Goal: Information Seeking & Learning: Learn about a topic

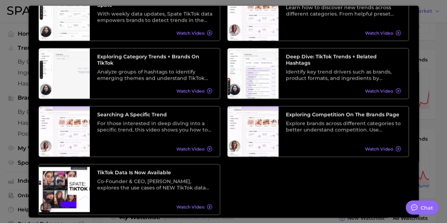
scroll to position [102, 0]
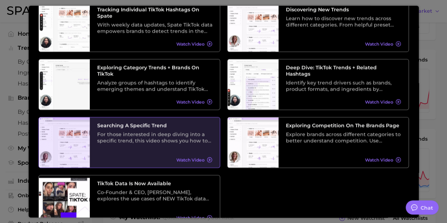
click at [202, 158] on div "Watch Video" at bounding box center [194, 160] width 36 height 6
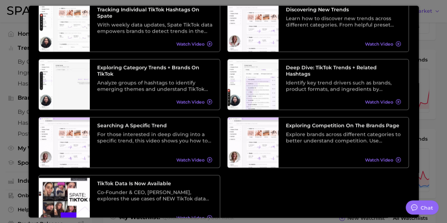
click at [436, 43] on div at bounding box center [223, 218] width 447 height 578
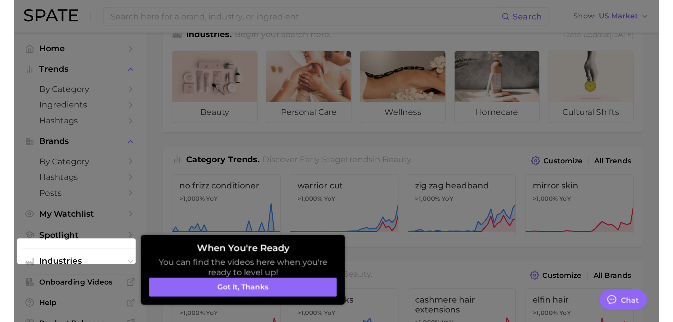
scroll to position [0, 0]
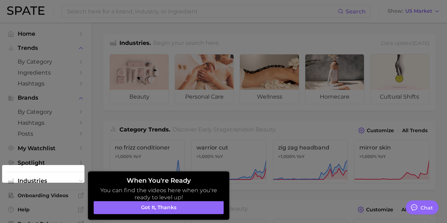
type textarea "x"
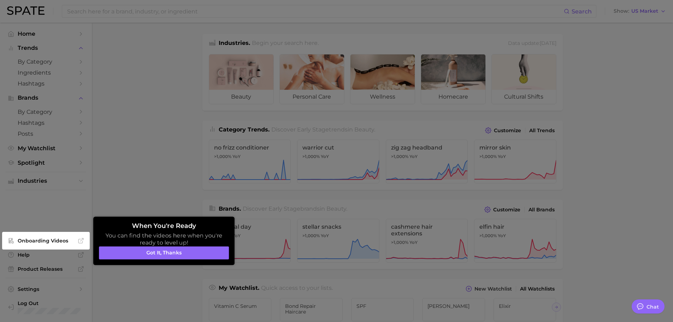
click at [141, 171] on div at bounding box center [336, 290] width 673 height 580
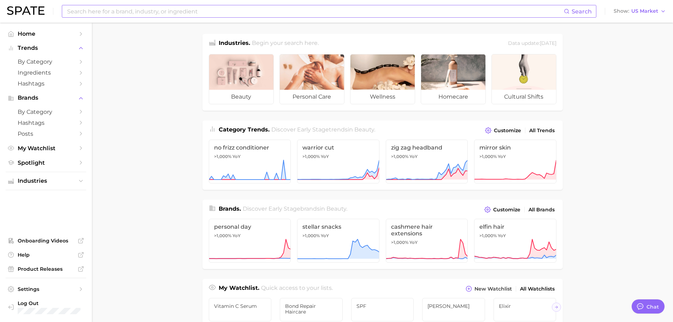
click at [151, 12] on input at bounding box center [315, 11] width 498 height 12
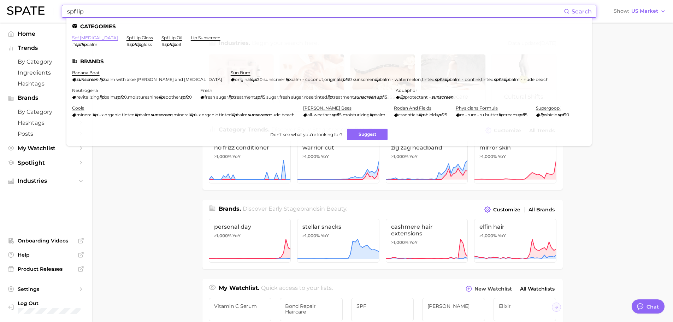
type input "spf lip"
click at [89, 37] on link "spf [MEDICAL_DATA]" at bounding box center [95, 37] width 46 height 5
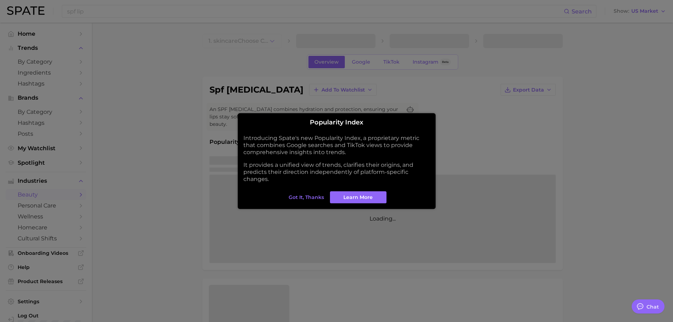
type textarea "x"
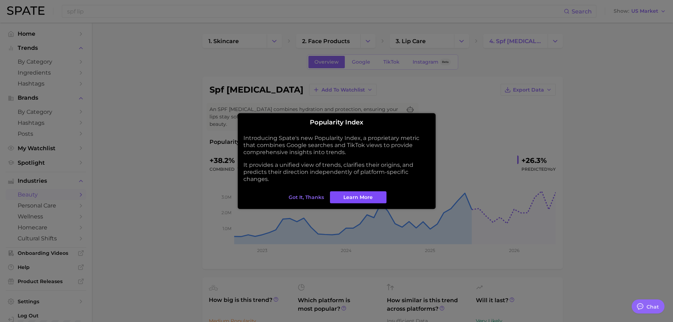
click at [342, 198] on link "Learn More" at bounding box center [358, 197] width 57 height 12
click at [313, 193] on button "Got it, thanks" at bounding box center [306, 197] width 39 height 12
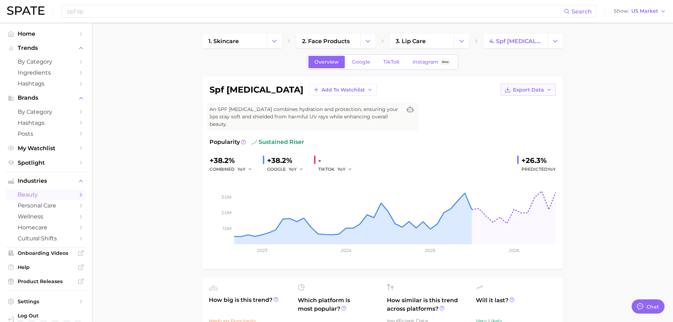
click at [452, 87] on span "Export Data" at bounding box center [528, 90] width 31 height 6
click at [452, 113] on span "Time Series Image" at bounding box center [513, 116] width 47 height 6
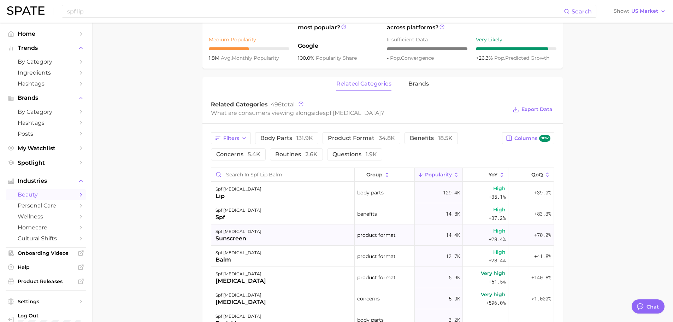
scroll to position [283, 0]
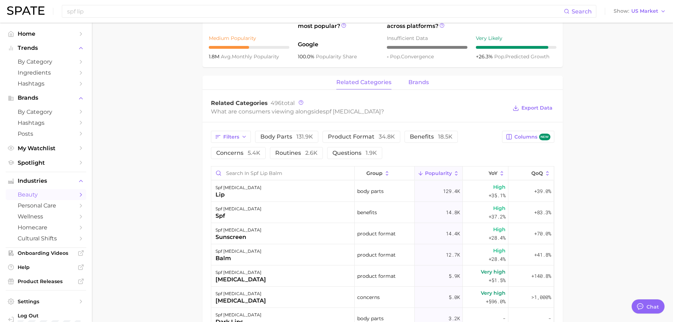
click at [412, 79] on span "brands" at bounding box center [418, 82] width 20 height 6
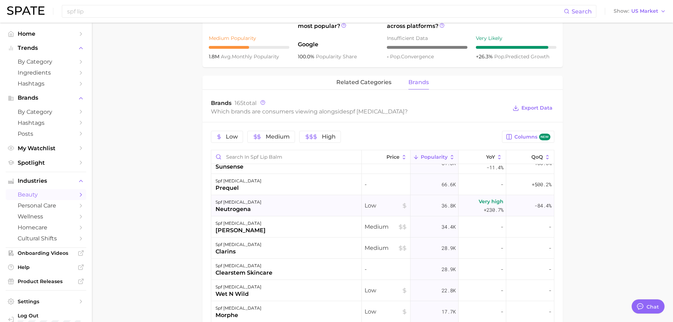
scroll to position [0, 0]
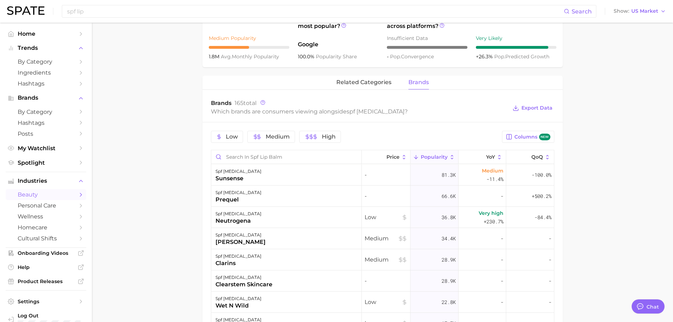
click at [430, 154] on span "Popularity" at bounding box center [434, 157] width 27 height 6
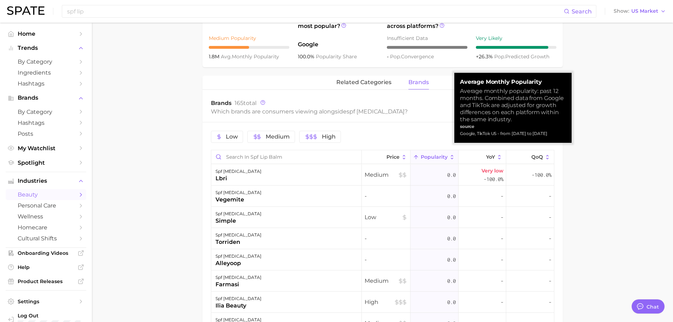
click at [430, 154] on span "Popularity" at bounding box center [434, 157] width 27 height 6
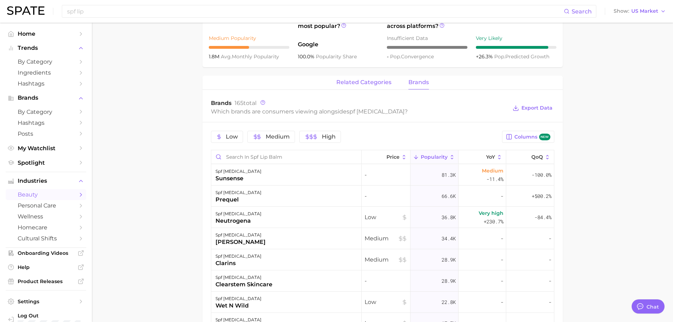
click at [347, 76] on button "related categories" at bounding box center [363, 83] width 55 height 14
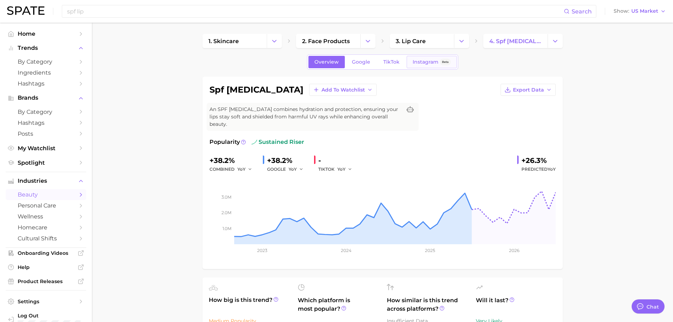
click at [430, 64] on span "Instagram" at bounding box center [426, 62] width 26 height 6
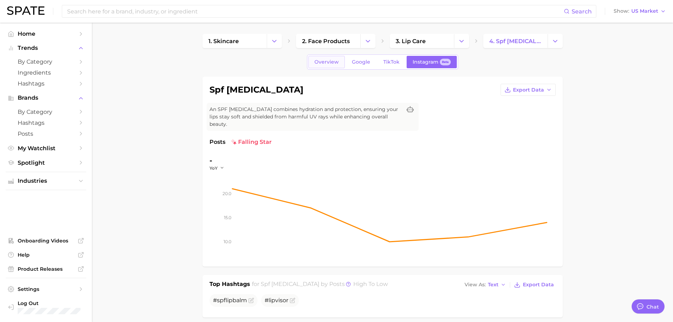
click at [316, 57] on link "Overview" at bounding box center [326, 62] width 36 height 12
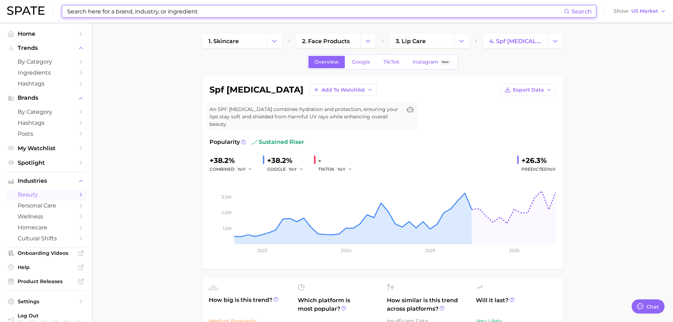
click at [90, 15] on input at bounding box center [315, 11] width 498 height 12
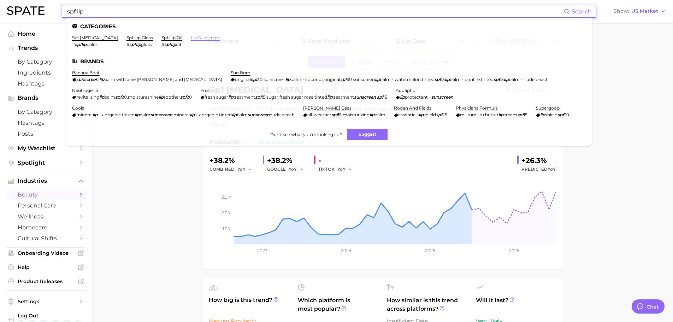
type input "spf lip"
click at [191, 38] on link "lip sunscreen" at bounding box center [206, 37] width 30 height 5
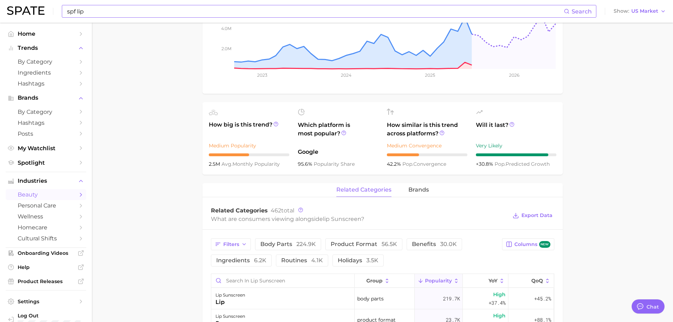
scroll to position [106, 0]
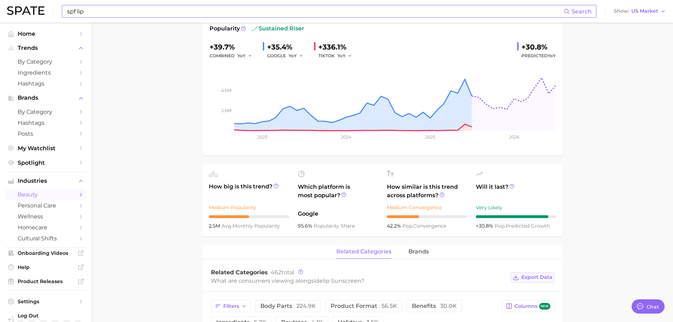
click at [452, 223] on span "Export Data" at bounding box center [537, 277] width 31 height 6
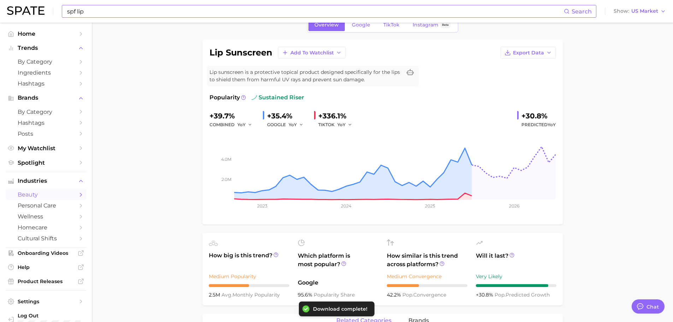
scroll to position [35, 0]
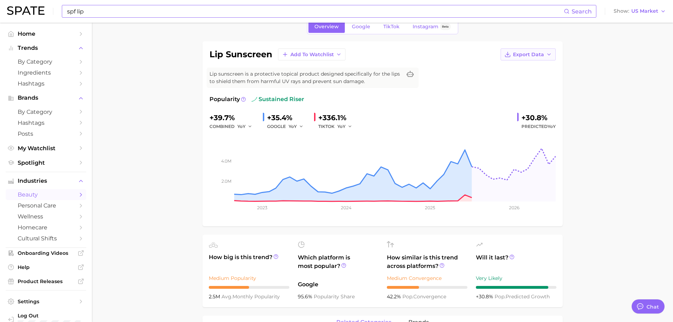
click at [452, 57] on span "Export Data" at bounding box center [528, 55] width 31 height 6
click at [452, 82] on span "Time Series Image" at bounding box center [513, 80] width 47 height 6
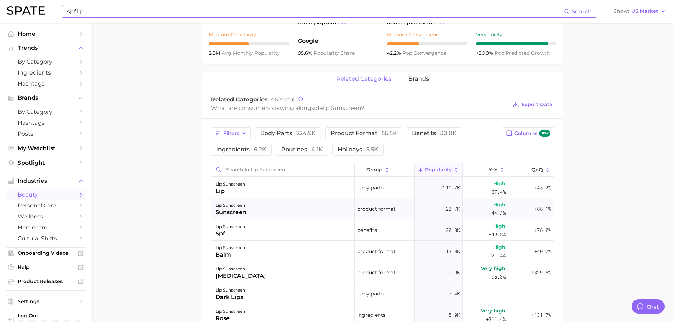
scroll to position [283, 0]
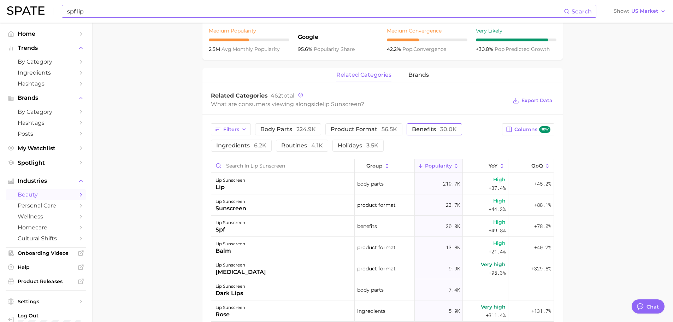
click at [434, 131] on span "benefits 30.0k" at bounding box center [434, 130] width 45 height 6
click at [300, 149] on button "routines 4.1k" at bounding box center [302, 146] width 52 height 12
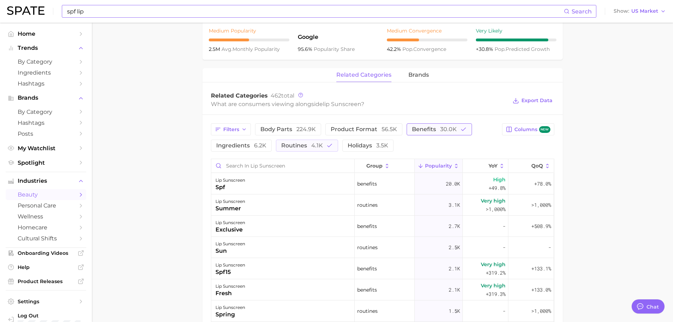
click at [416, 127] on span "benefits 30.0k" at bounding box center [434, 130] width 45 height 6
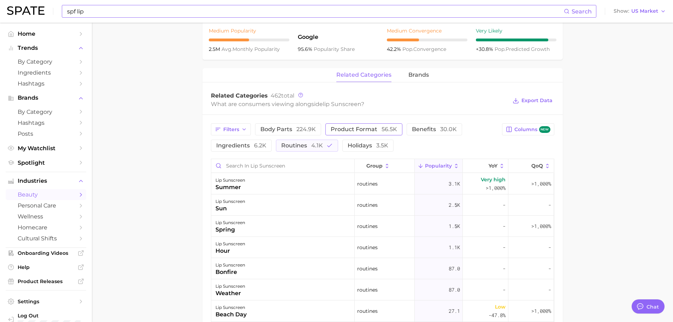
click at [386, 129] on span "56.5k" at bounding box center [390, 129] width 16 height 7
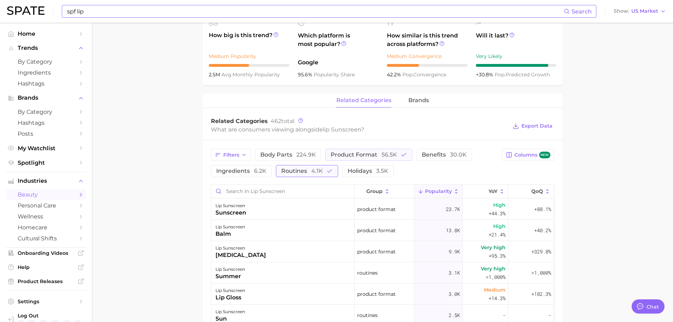
scroll to position [247, 0]
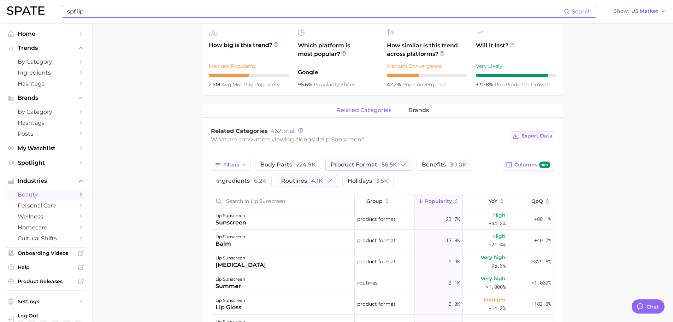
click at [452, 133] on button "Export Data" at bounding box center [532, 136] width 43 height 10
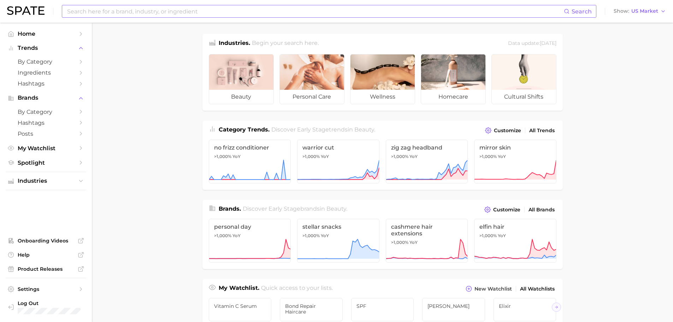
click at [160, 11] on input at bounding box center [315, 11] width 498 height 12
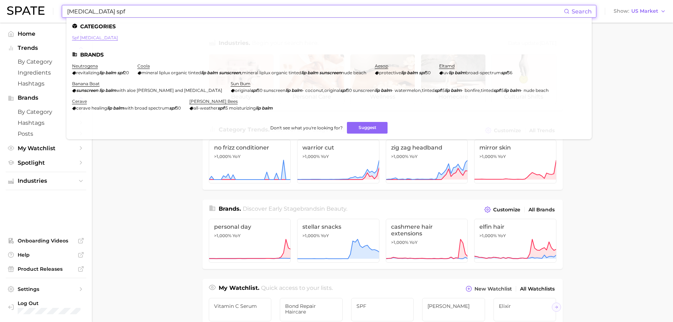
type input "[MEDICAL_DATA] spf"
click at [81, 38] on link "spf [MEDICAL_DATA]" at bounding box center [95, 37] width 46 height 5
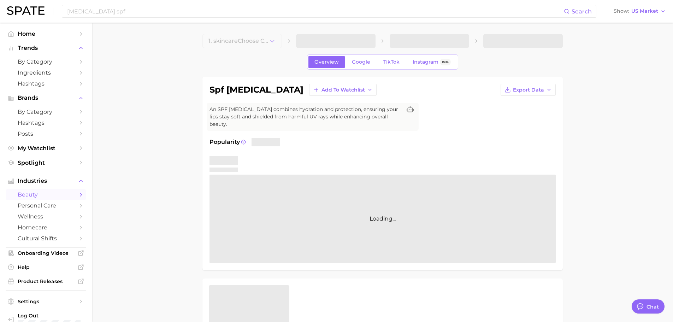
type textarea "x"
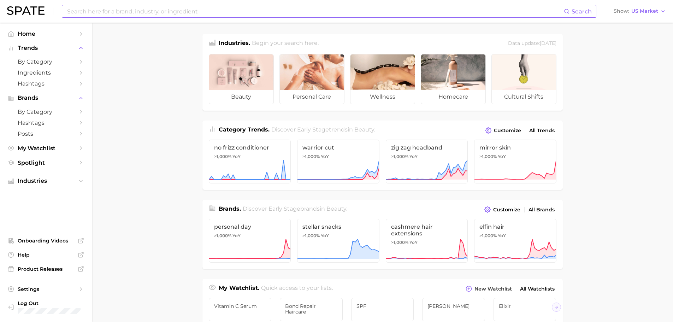
click at [128, 12] on input at bounding box center [315, 11] width 498 height 12
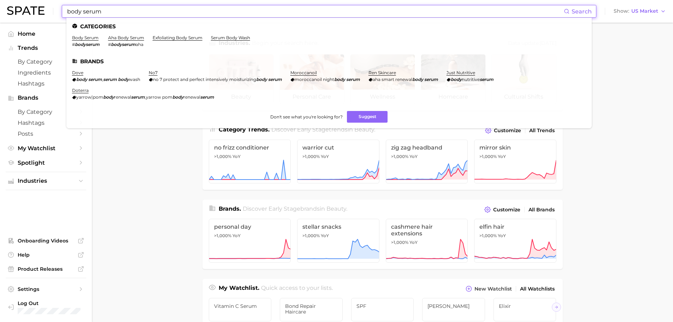
type input "body serum"
click at [86, 42] on em "bodyserum" at bounding box center [87, 44] width 25 height 5
click at [86, 40] on link "body serum" at bounding box center [85, 37] width 27 height 5
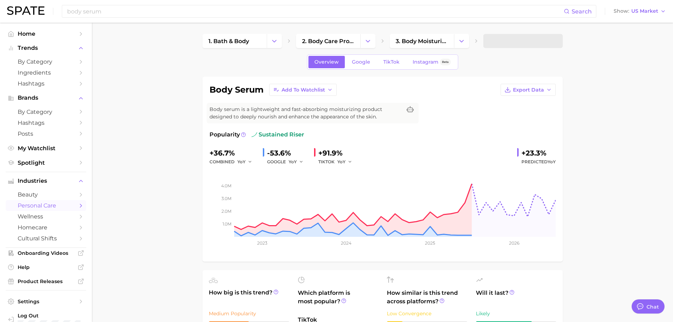
type textarea "x"
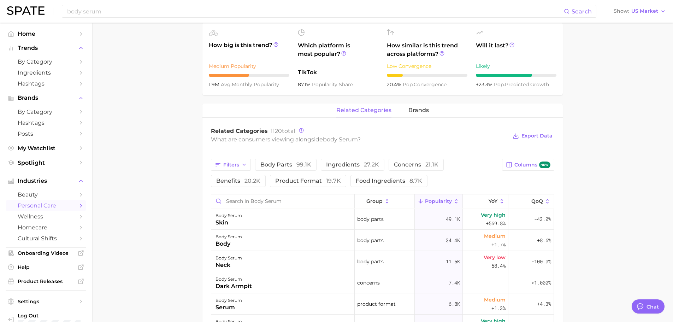
scroll to position [212, 0]
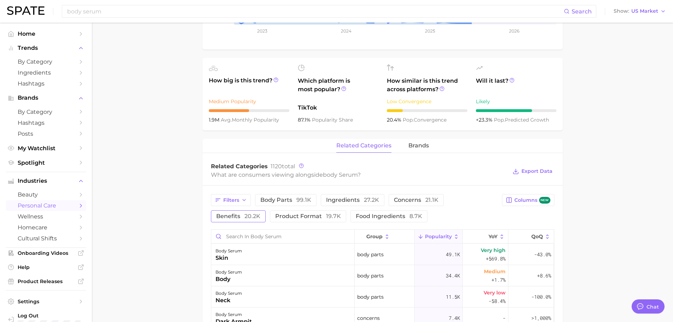
click at [240, 218] on span "benefits 20.2k" at bounding box center [238, 216] width 44 height 6
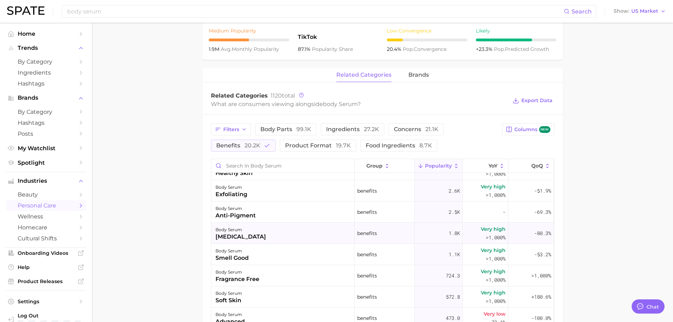
scroll to position [0, 0]
